Goal: Use online tool/utility: Utilize a website feature to perform a specific function

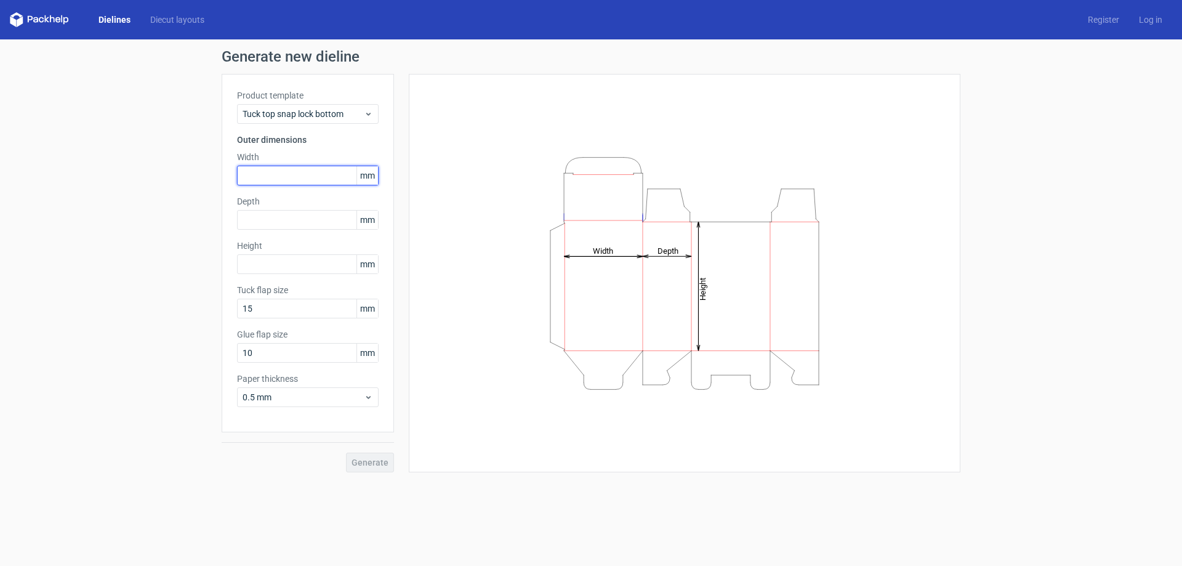
click at [289, 179] on input "text" at bounding box center [308, 176] width 142 height 20
click at [316, 215] on input "text" at bounding box center [308, 220] width 142 height 20
drag, startPoint x: 288, startPoint y: 179, endPoint x: 207, endPoint y: 180, distance: 80.7
click at [207, 180] on div "Generate new dieline Product template Tuck top snap lock bottom Outer dimension…" at bounding box center [591, 260] width 1182 height 443
click at [252, 217] on input "text" at bounding box center [308, 220] width 142 height 20
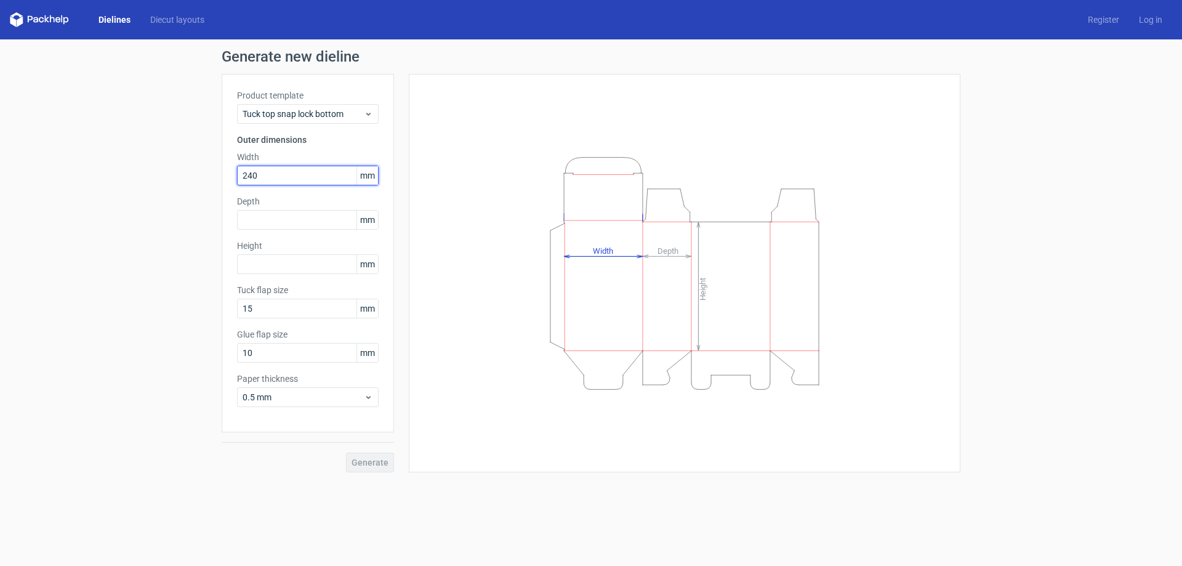
drag, startPoint x: 264, startPoint y: 172, endPoint x: 195, endPoint y: 180, distance: 69.5
click at [195, 180] on div "Generate new dieline Product template Tuck top snap lock bottom Outer dimension…" at bounding box center [591, 260] width 1182 height 443
type input "161"
click at [267, 227] on input "text" at bounding box center [308, 220] width 142 height 20
type input "240"
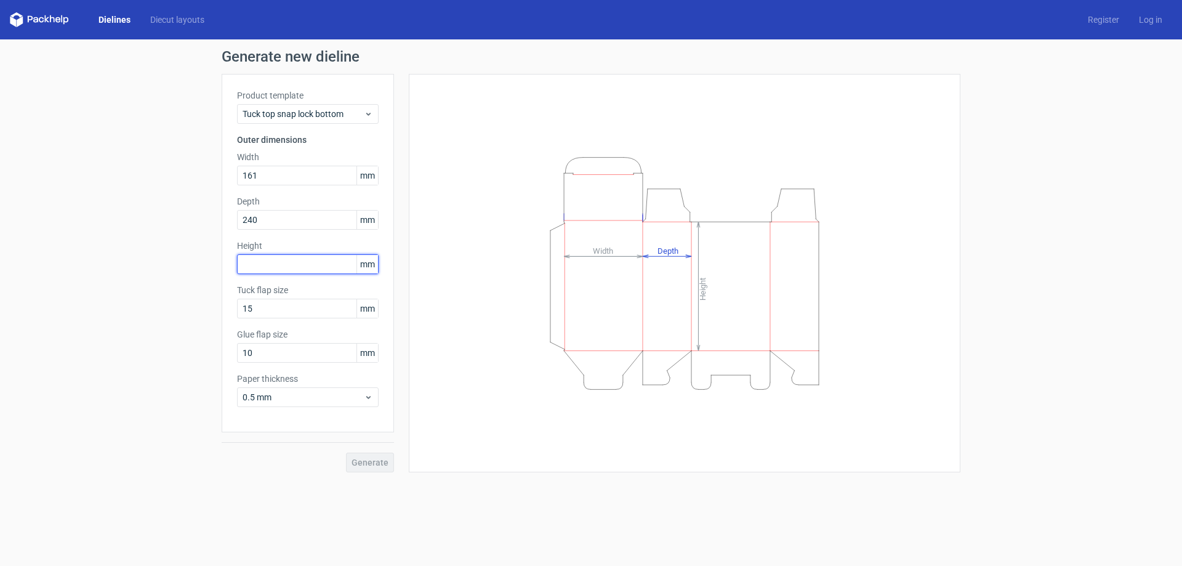
click at [251, 262] on input "text" at bounding box center [308, 264] width 142 height 20
type input "170"
click at [368, 464] on span "Generate" at bounding box center [370, 462] width 37 height 9
click at [183, 17] on link "Diecut layouts" at bounding box center [177, 20] width 74 height 12
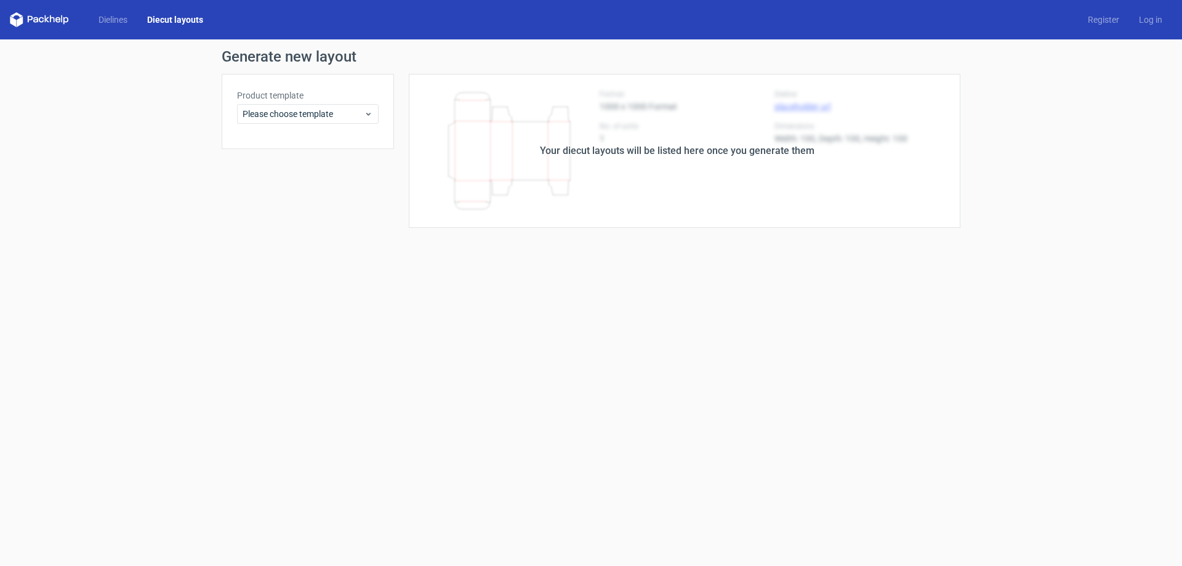
click at [340, 124] on div "Product template Please choose template" at bounding box center [308, 111] width 172 height 75
click at [340, 118] on span "Please choose template" at bounding box center [303, 114] width 121 height 12
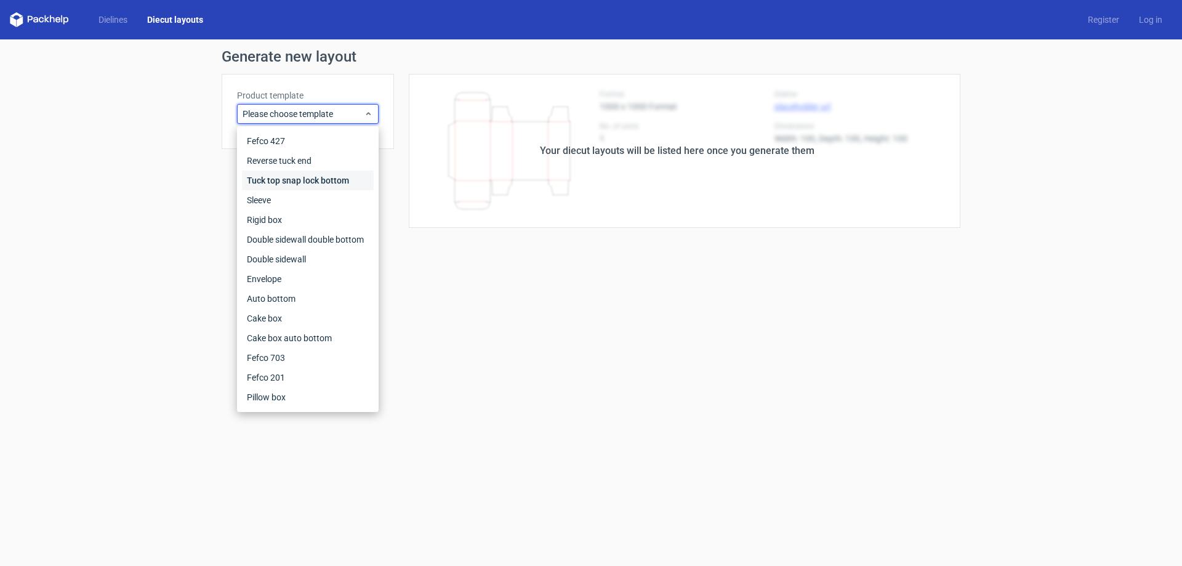
click at [315, 180] on div "Tuck top snap lock bottom" at bounding box center [308, 181] width 132 height 20
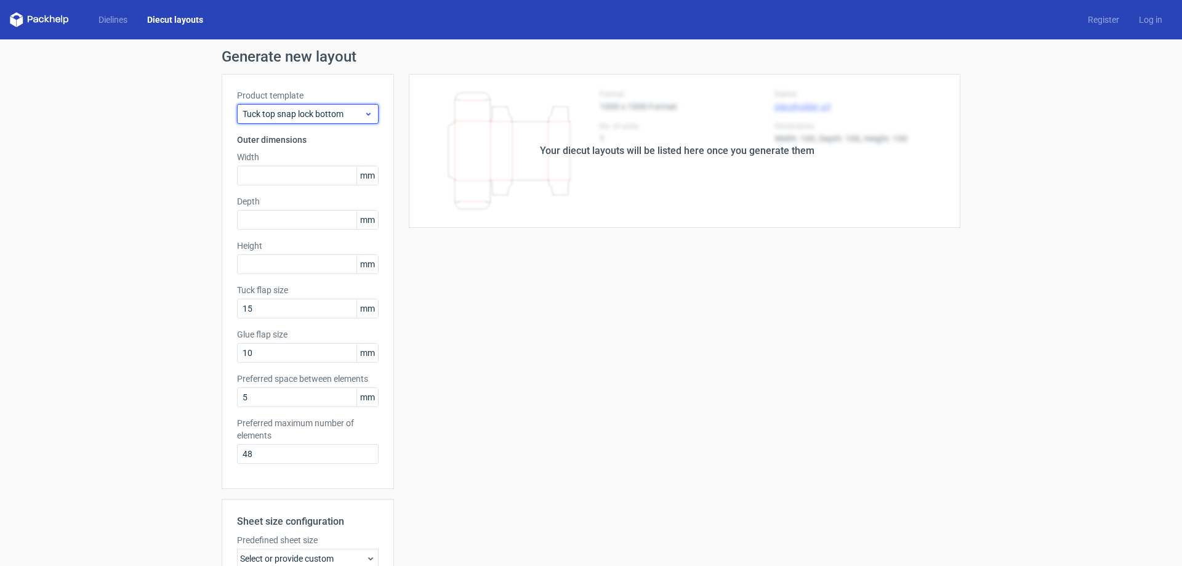
click at [308, 119] on span "Tuck top snap lock bottom" at bounding box center [303, 114] width 121 height 12
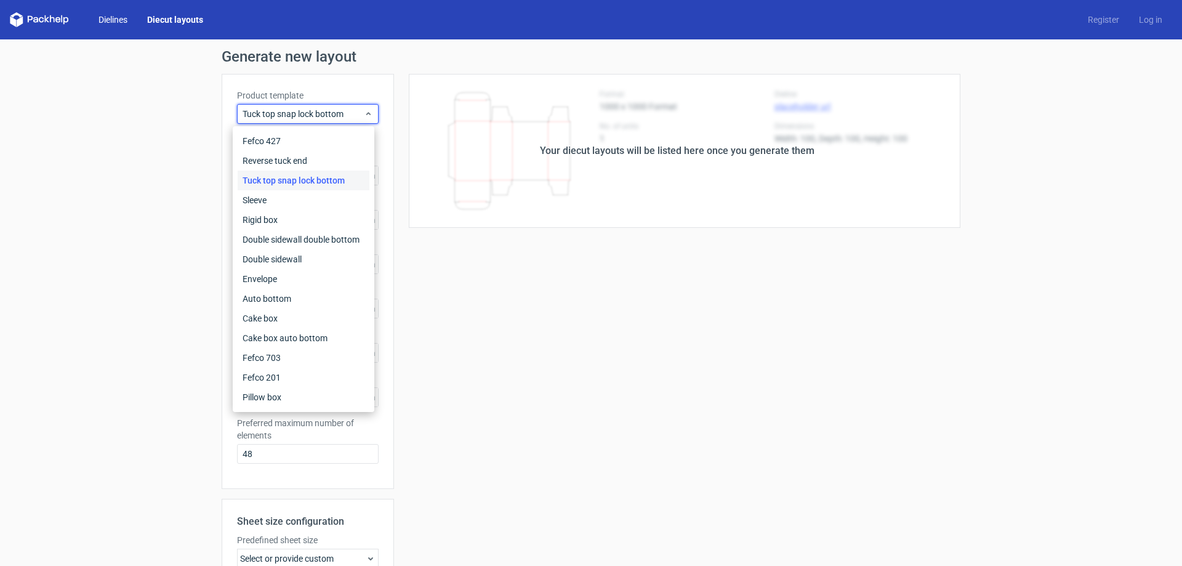
click at [110, 18] on link "Dielines" at bounding box center [113, 20] width 49 height 12
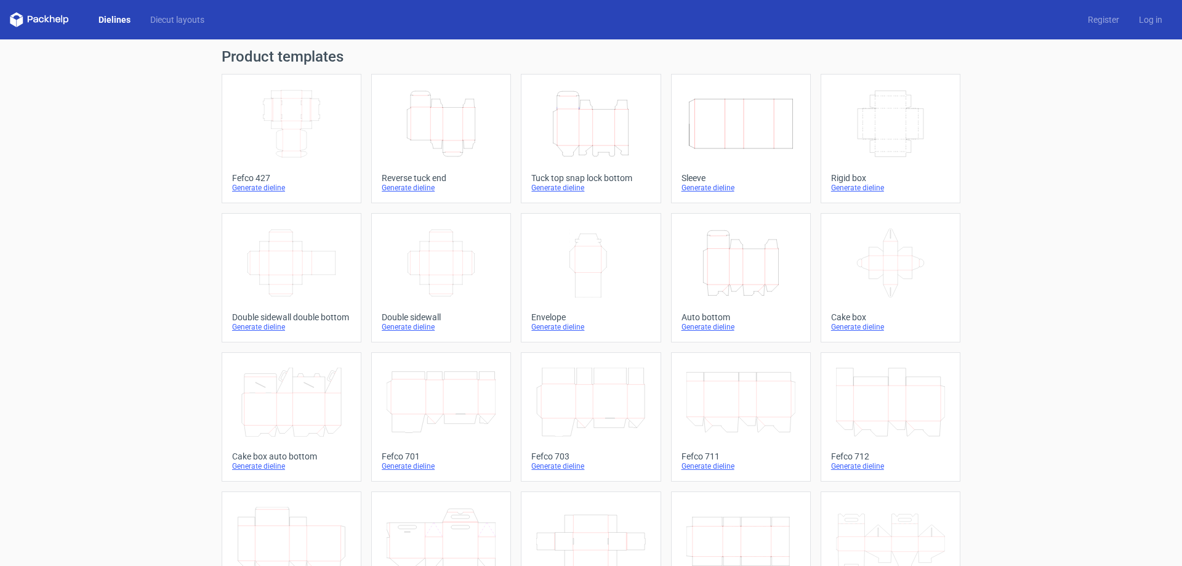
click at [312, 125] on icon "Width Depth Height" at bounding box center [291, 123] width 109 height 69
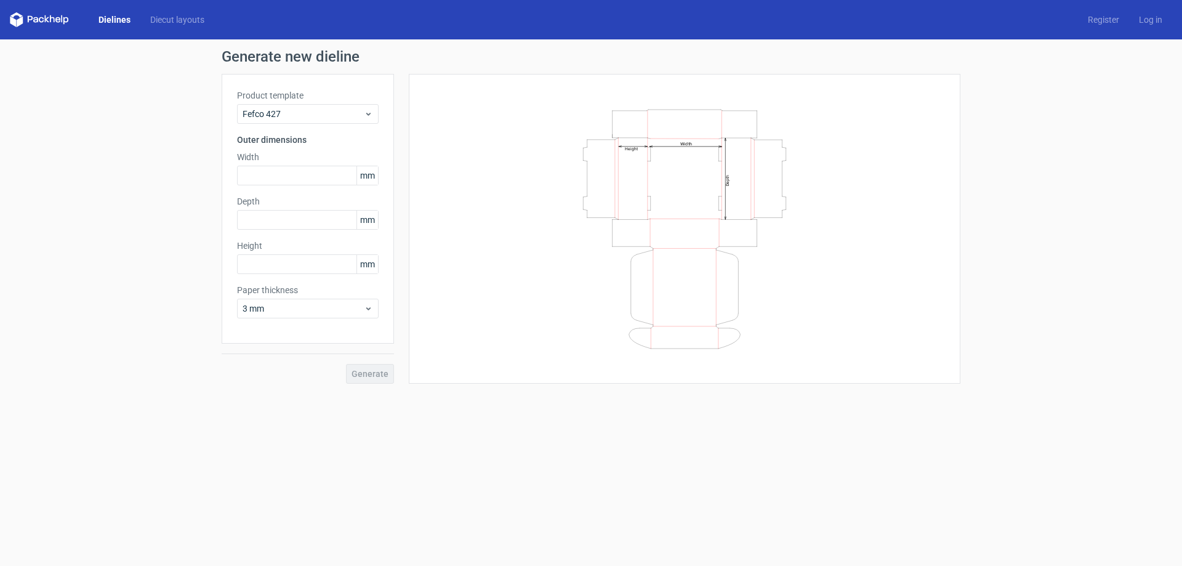
click at [48, 23] on icon at bounding box center [39, 19] width 59 height 15
click at [47, 20] on icon at bounding box center [39, 19] width 59 height 15
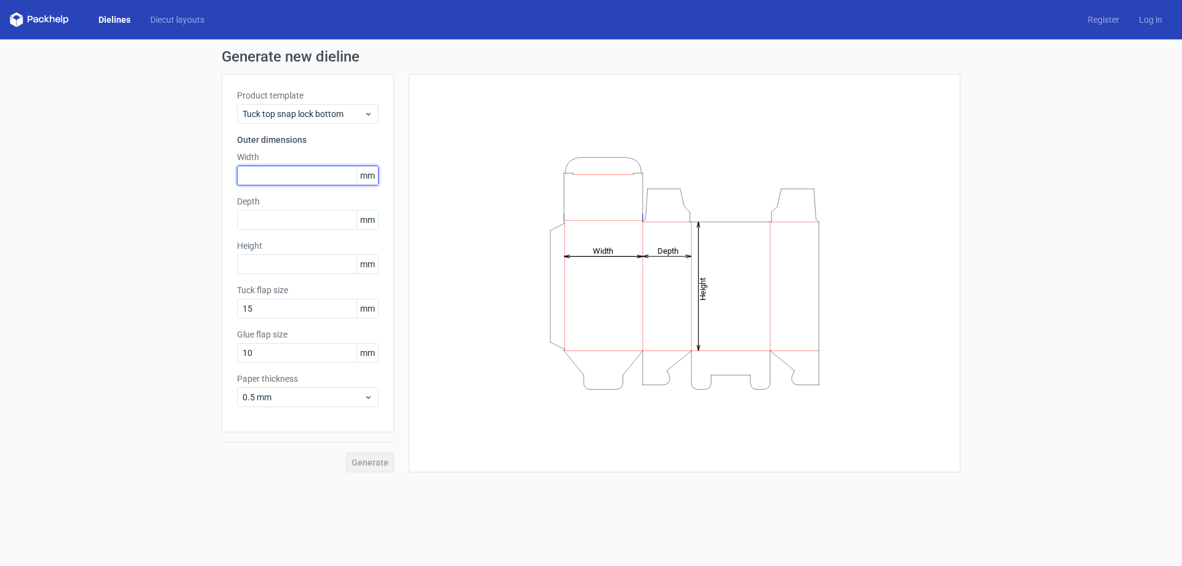
click at [264, 174] on input "text" at bounding box center [308, 176] width 142 height 20
click at [270, 238] on div "Product template Tuck top snap lock bottom Outer dimensions Width mm Depth mm H…" at bounding box center [308, 253] width 172 height 358
click at [288, 182] on input "text" at bounding box center [308, 176] width 142 height 20
